Goal: Find specific page/section: Find specific page/section

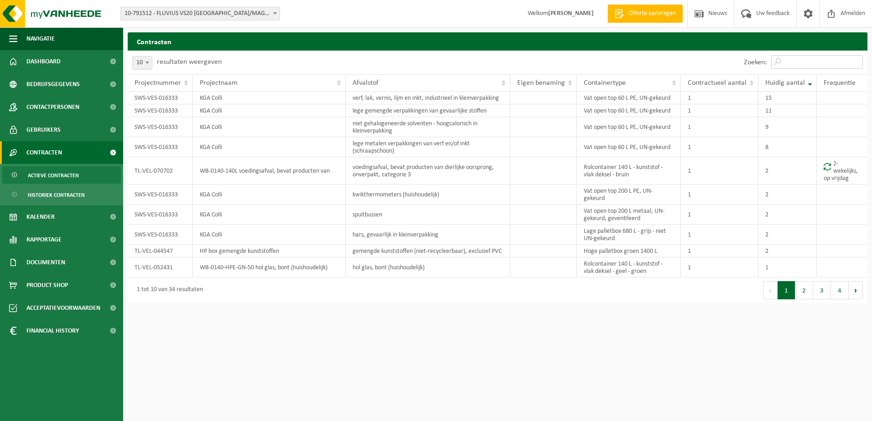
click at [828, 62] on input "Zoeken:" at bounding box center [817, 62] width 92 height 14
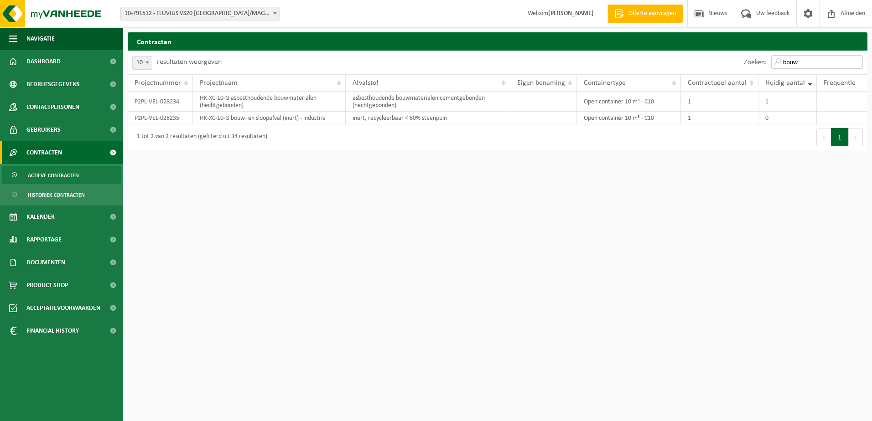
type input "bouw"
drag, startPoint x: 802, startPoint y: 61, endPoint x: 735, endPoint y: 58, distance: 67.1
click at [735, 58] on div "Zoeken: bouw" at bounding box center [682, 63] width 370 height 24
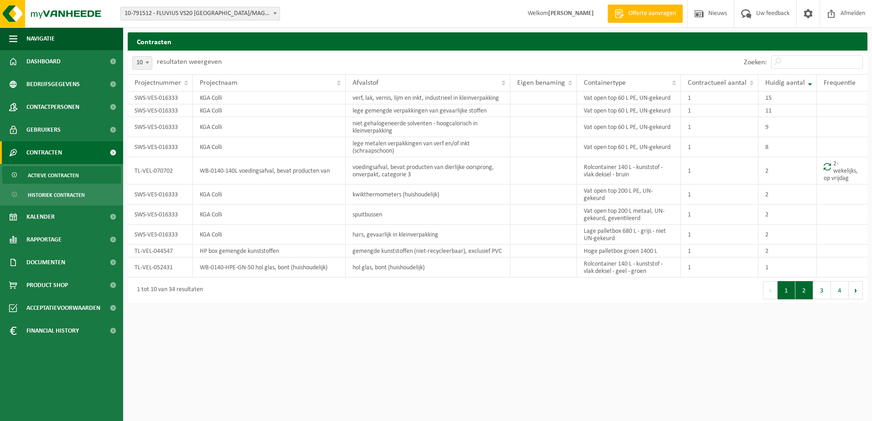
click at [802, 294] on button "2" at bounding box center [804, 290] width 18 height 18
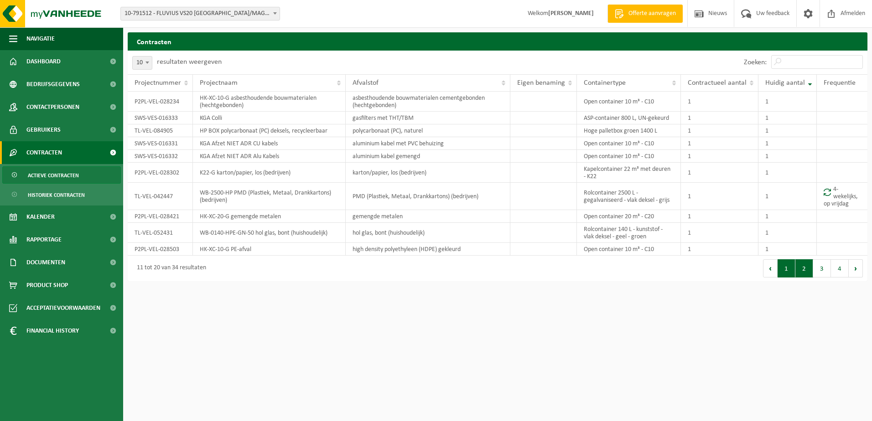
click at [789, 271] on button "1" at bounding box center [786, 268] width 18 height 18
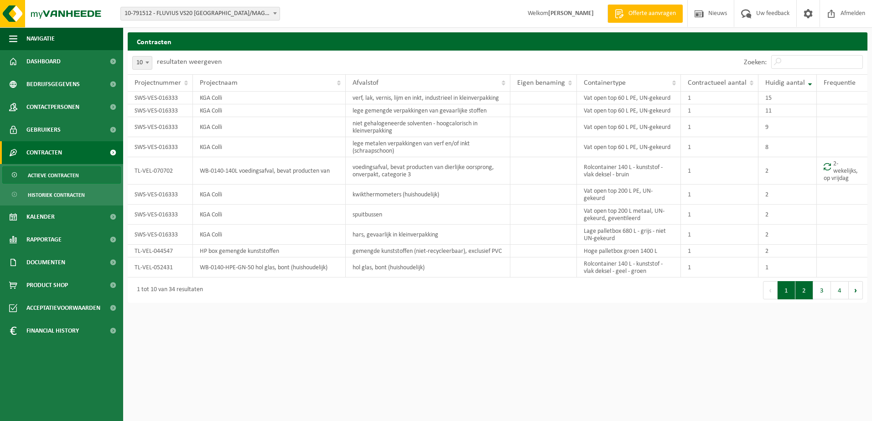
click at [800, 290] on button "2" at bounding box center [804, 290] width 18 height 18
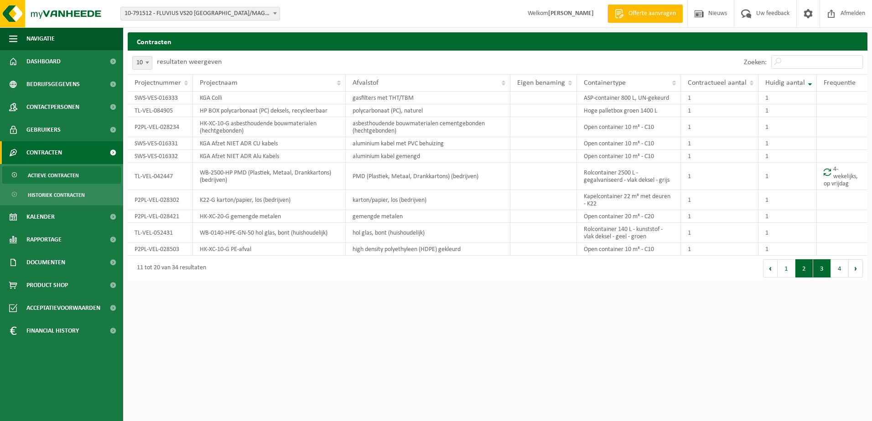
click at [826, 271] on button "3" at bounding box center [822, 268] width 18 height 18
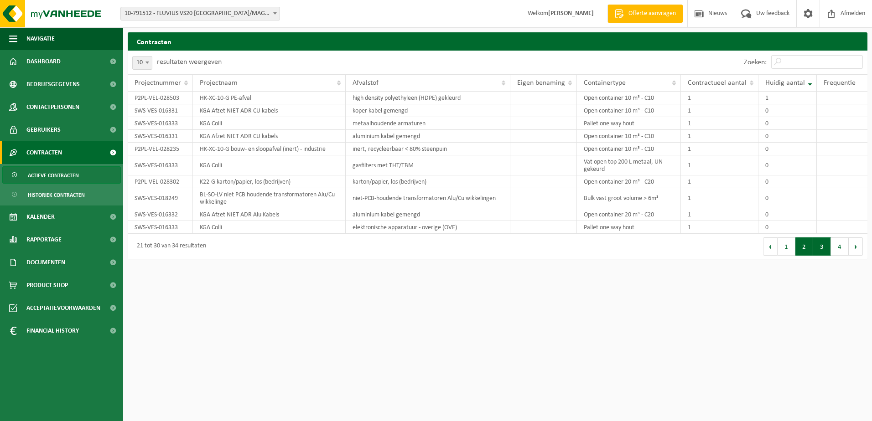
click at [805, 246] on button "2" at bounding box center [804, 247] width 18 height 18
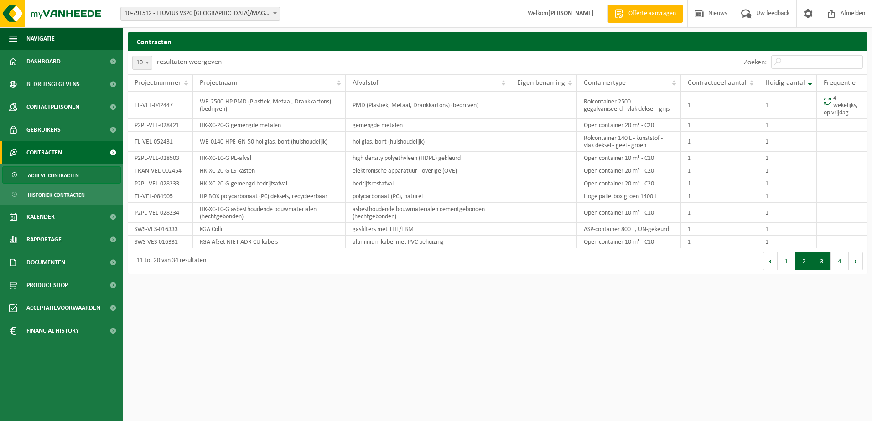
click at [822, 262] on button "3" at bounding box center [822, 261] width 18 height 18
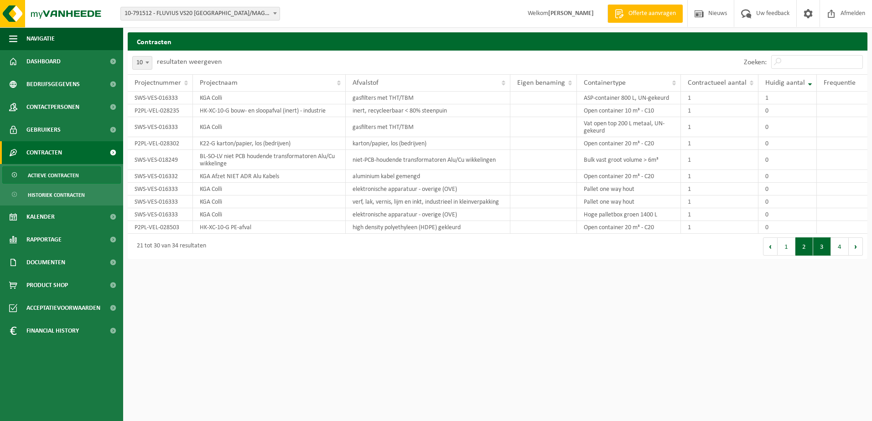
click at [806, 246] on button "2" at bounding box center [804, 247] width 18 height 18
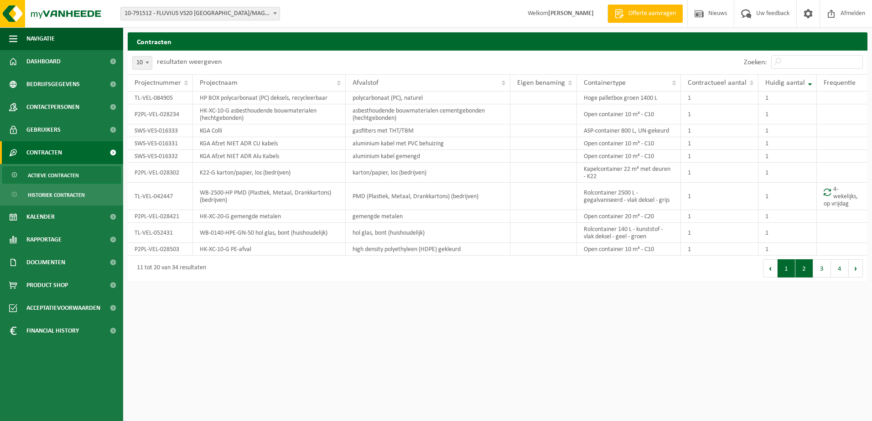
click at [783, 269] on button "1" at bounding box center [786, 268] width 18 height 18
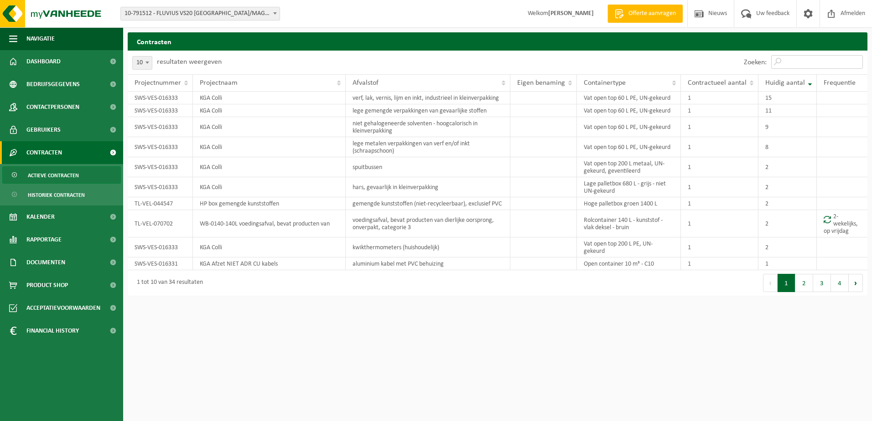
click at [814, 63] on input "Zoeken:" at bounding box center [817, 62] width 92 height 14
type input "elek"
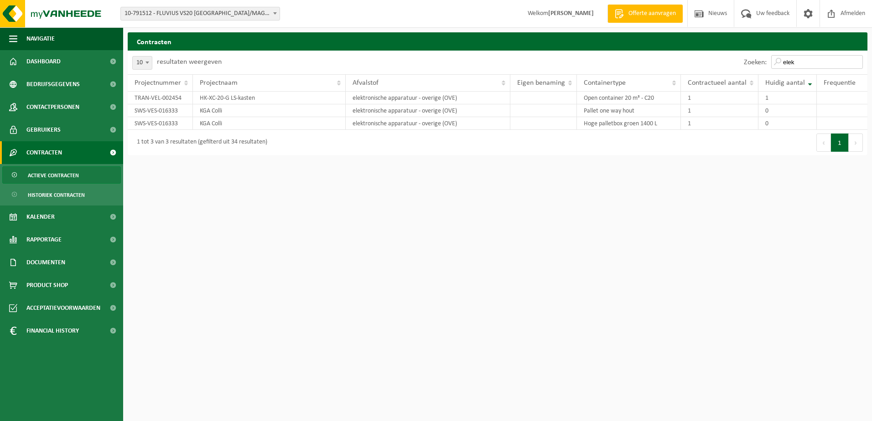
drag, startPoint x: 800, startPoint y: 65, endPoint x: 662, endPoint y: 60, distance: 137.8
click at [662, 60] on div "Zoeken: elek" at bounding box center [682, 63] width 370 height 24
